Goal: Check status: Check status

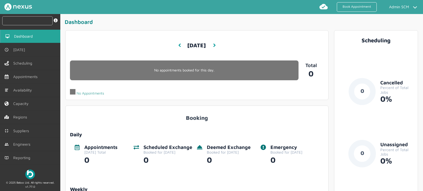
click at [32, 20] on input "text" at bounding box center [27, 20] width 50 height 9
paste input "RUE/114880"
type input "RUE/114880"
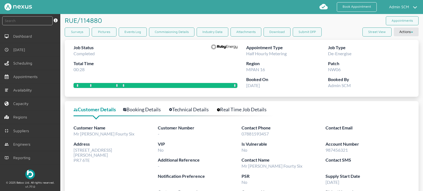
click at [185, 110] on link "Technical Details" at bounding box center [192, 110] width 46 height 8
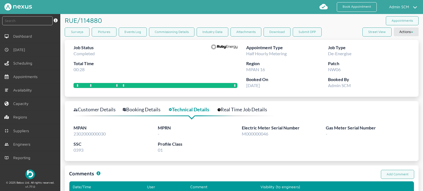
click at [104, 133] on span "2302000000030" at bounding box center [90, 133] width 32 height 5
copy span "2302000000030"
